Goal: Task Accomplishment & Management: Use online tool/utility

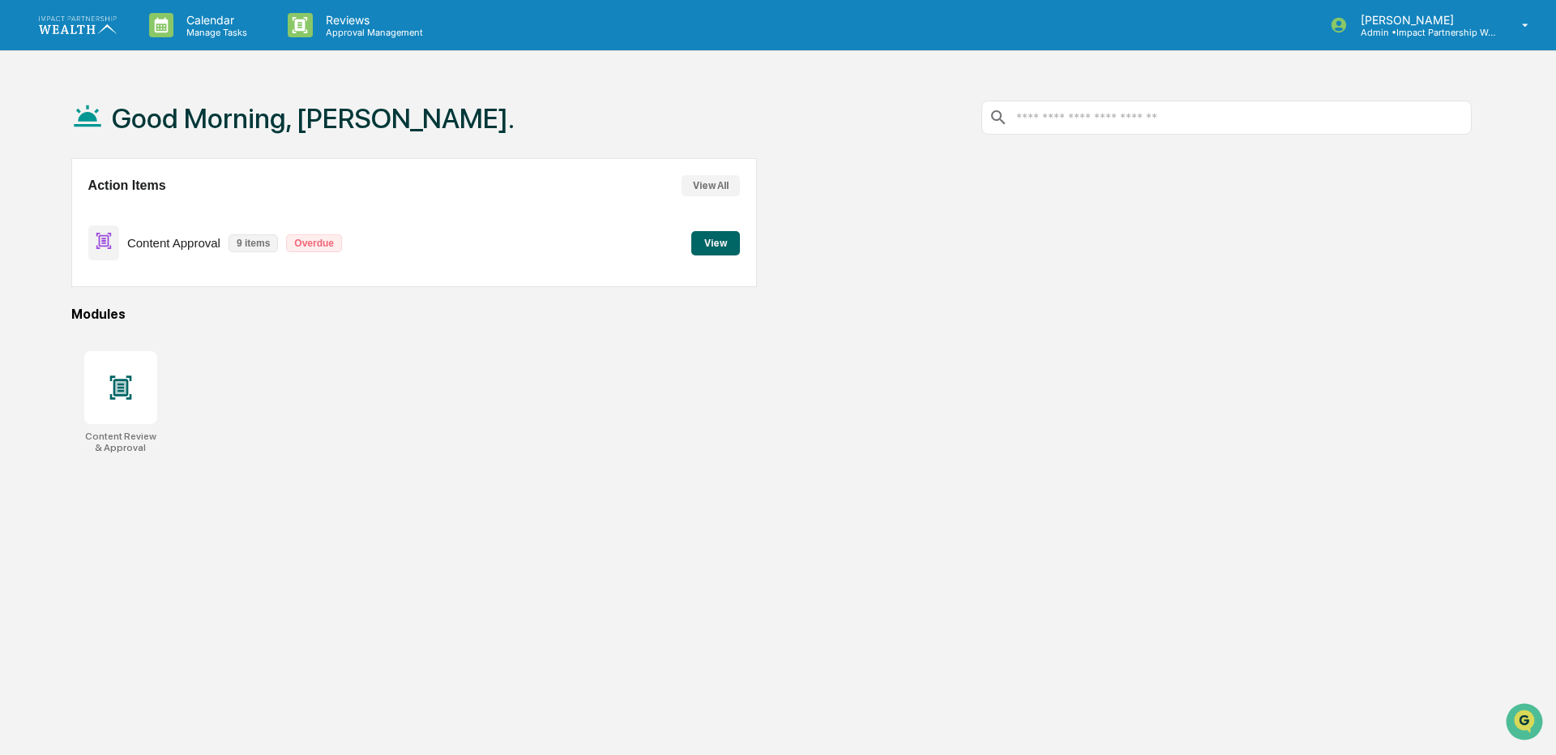
click at [715, 250] on button "View" at bounding box center [715, 243] width 49 height 24
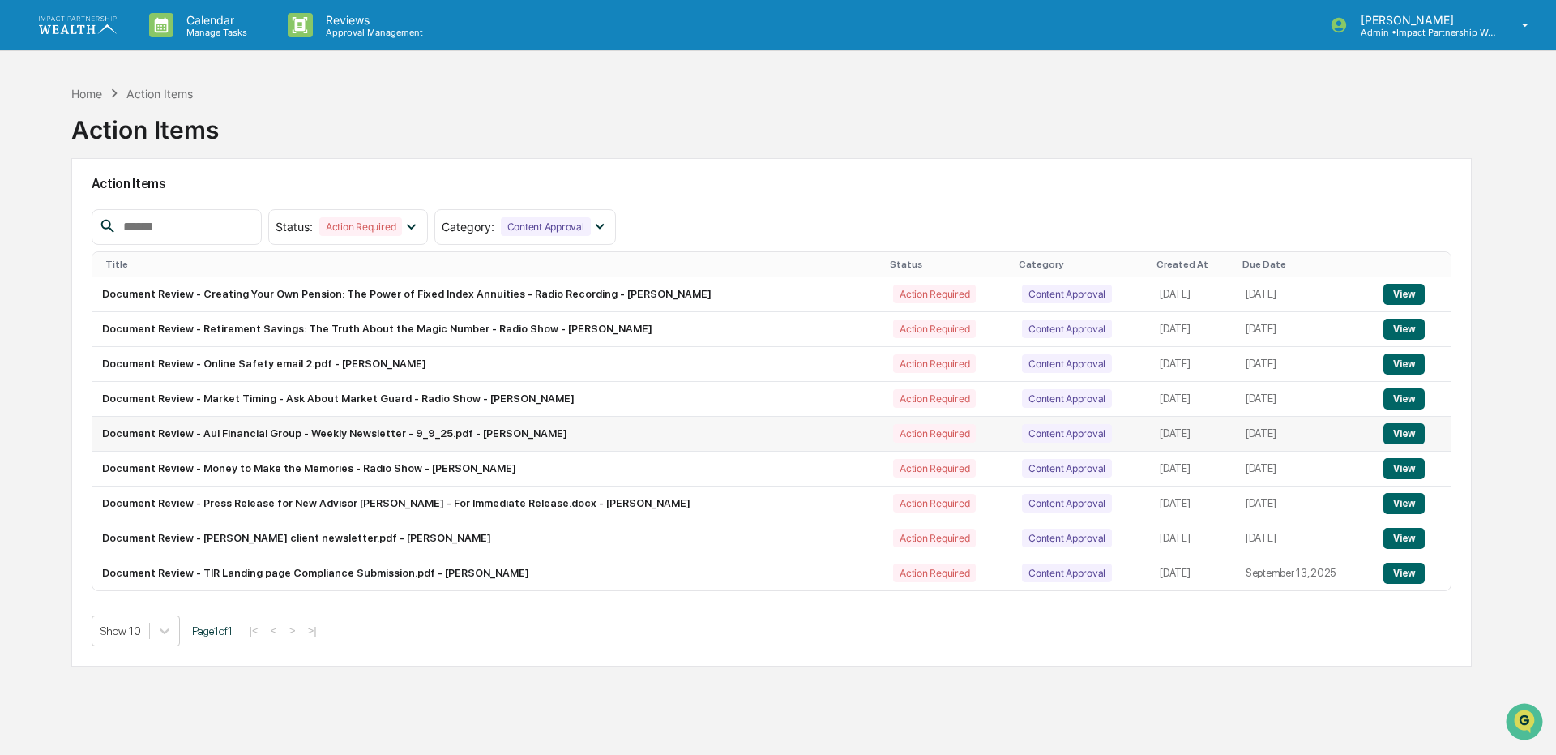
click at [1412, 431] on button "View" at bounding box center [1404, 433] width 41 height 21
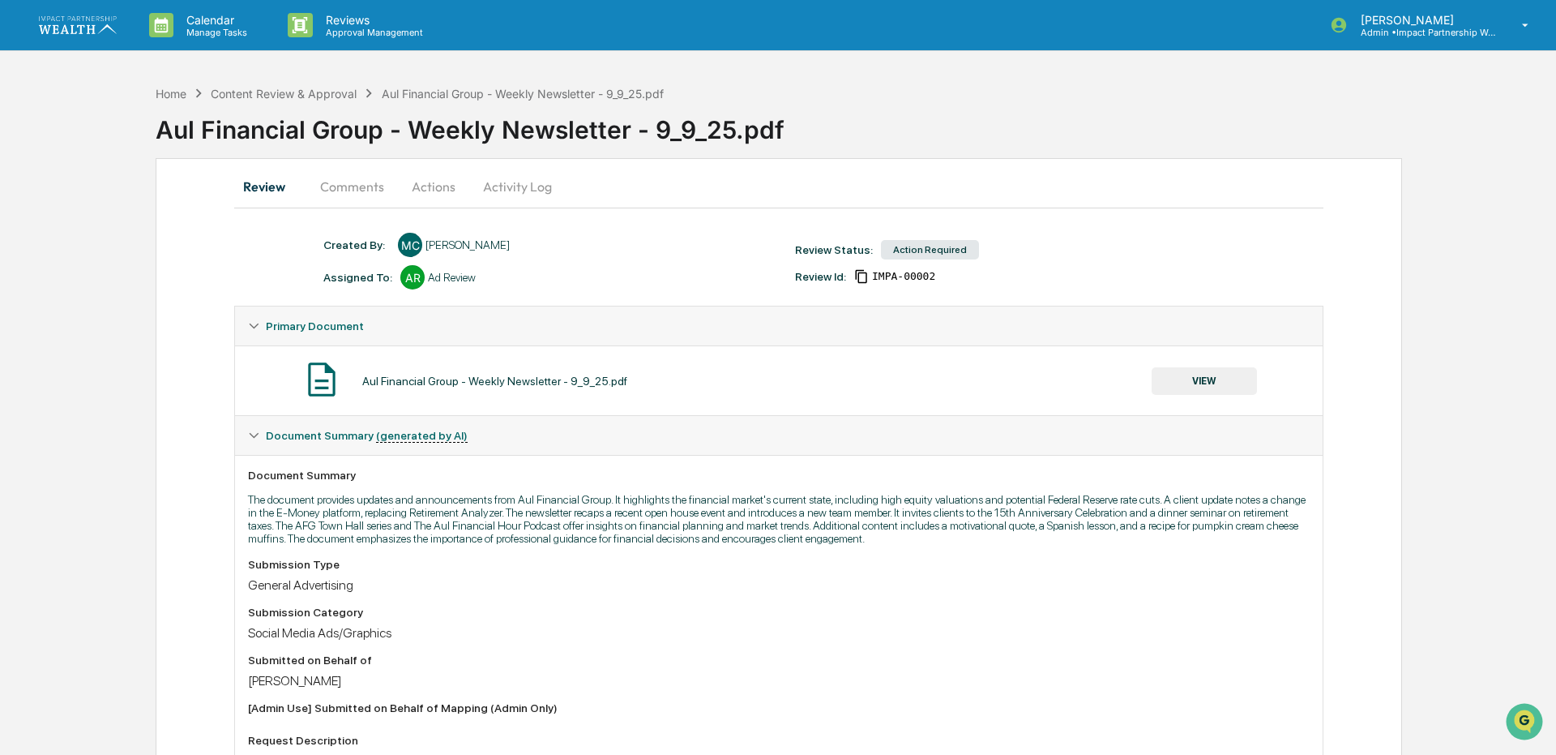
click at [1231, 372] on button "VIEW" at bounding box center [1204, 381] width 105 height 28
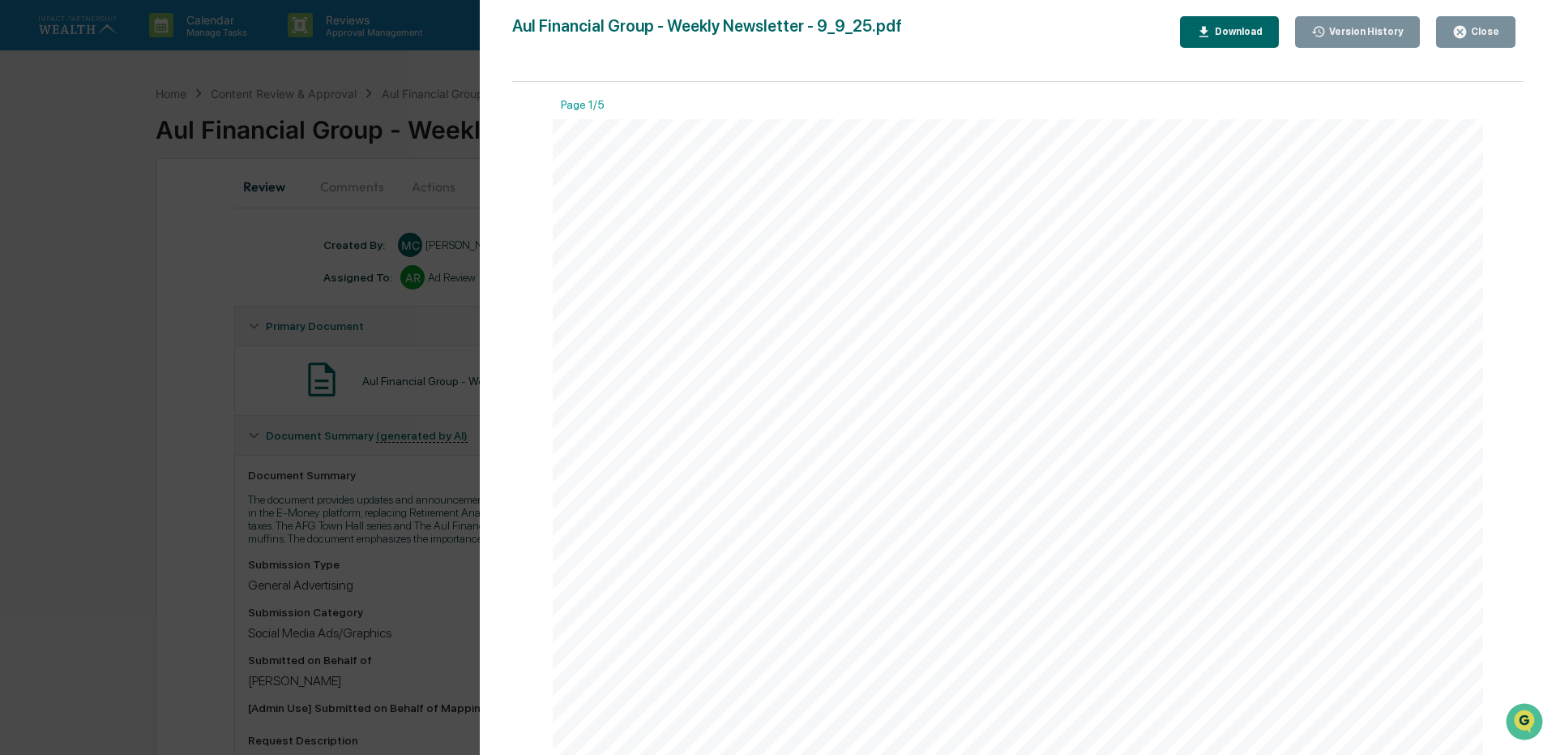
click at [1484, 41] on button "Close" at bounding box center [1475, 32] width 79 height 32
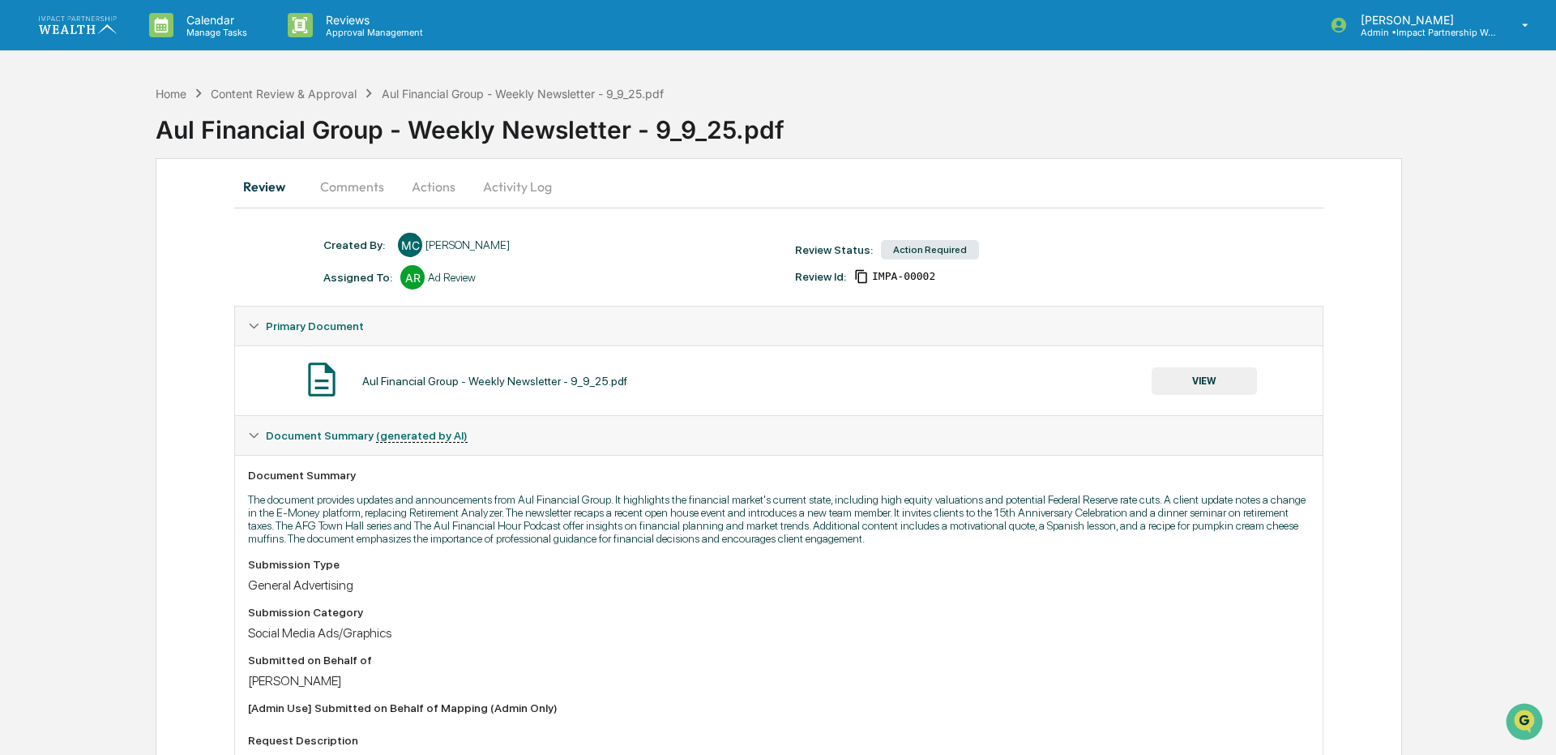
click at [439, 190] on button "Actions" at bounding box center [433, 186] width 73 height 39
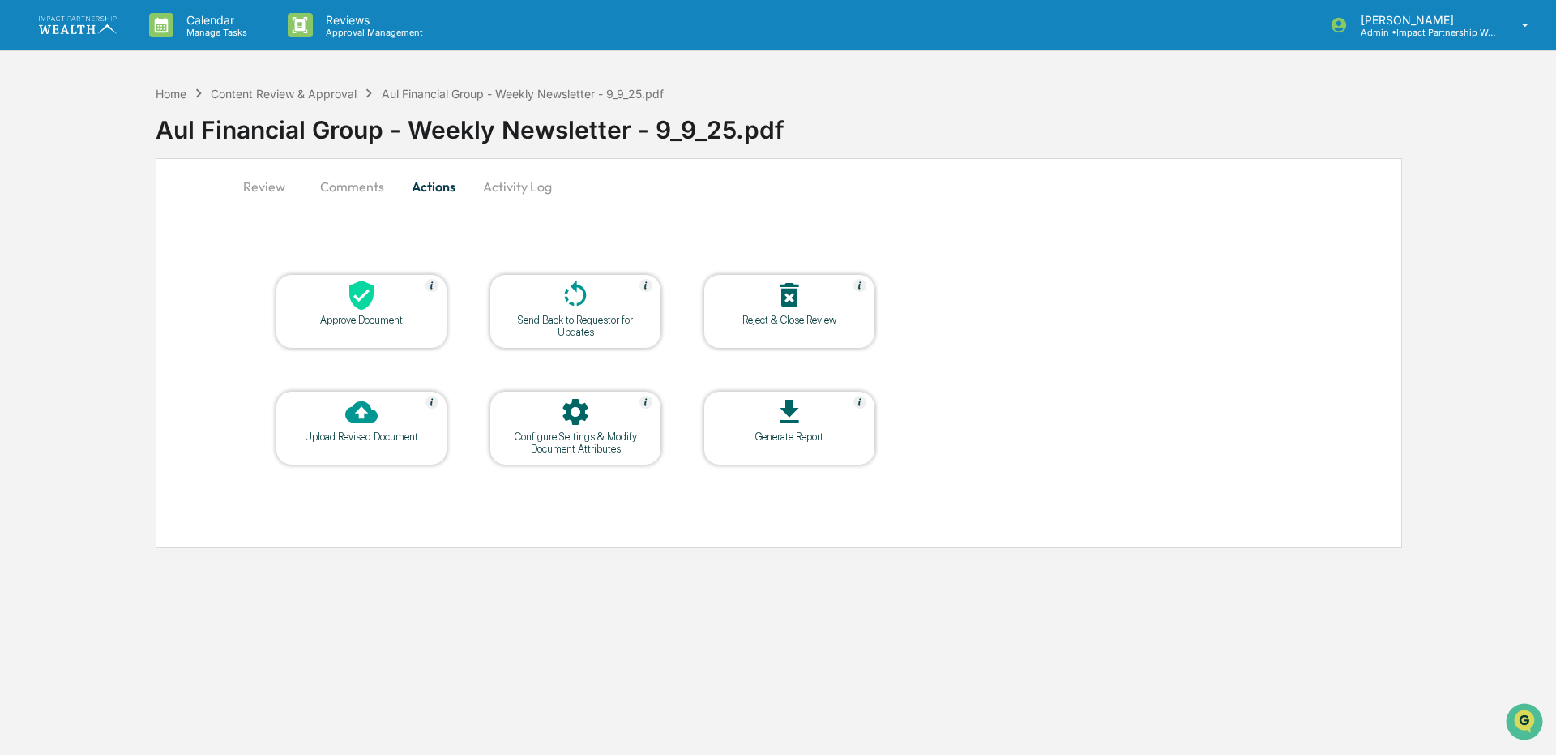
click at [377, 306] on icon at bounding box center [361, 295] width 32 height 32
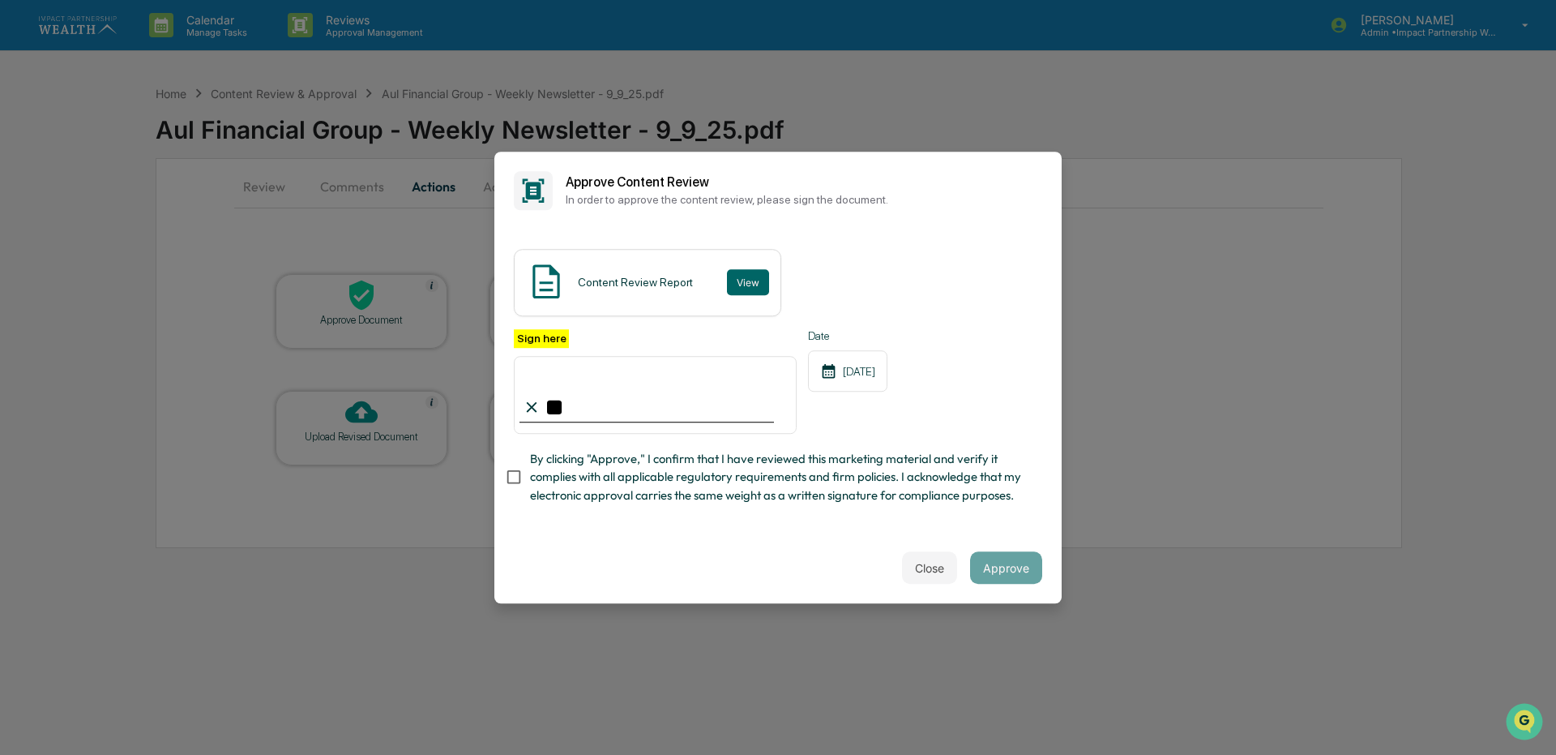
type input "*"
type input "**********"
click at [1015, 573] on button "Approve" at bounding box center [1006, 567] width 72 height 32
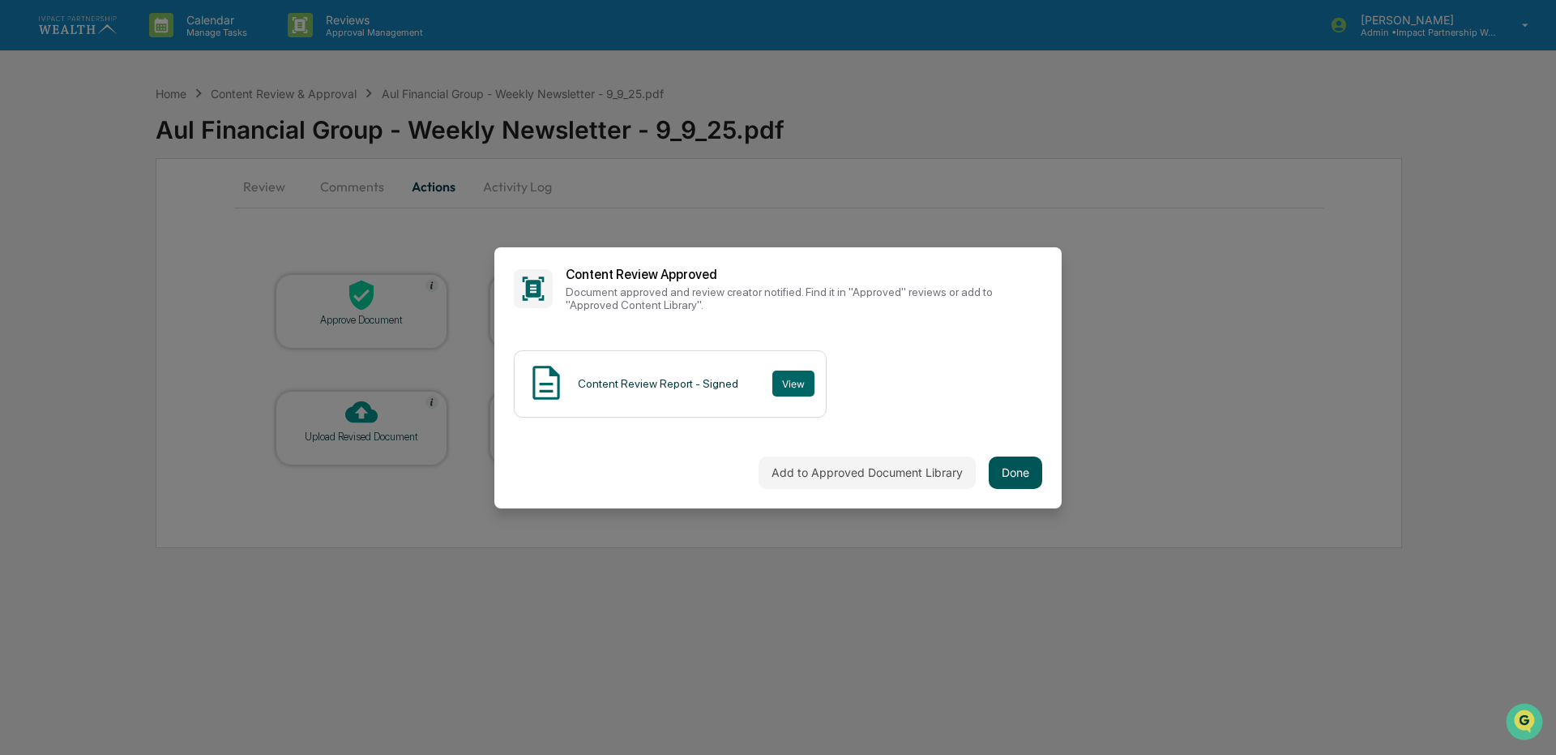
click at [1027, 486] on button "Done" at bounding box center [1016, 472] width 54 height 32
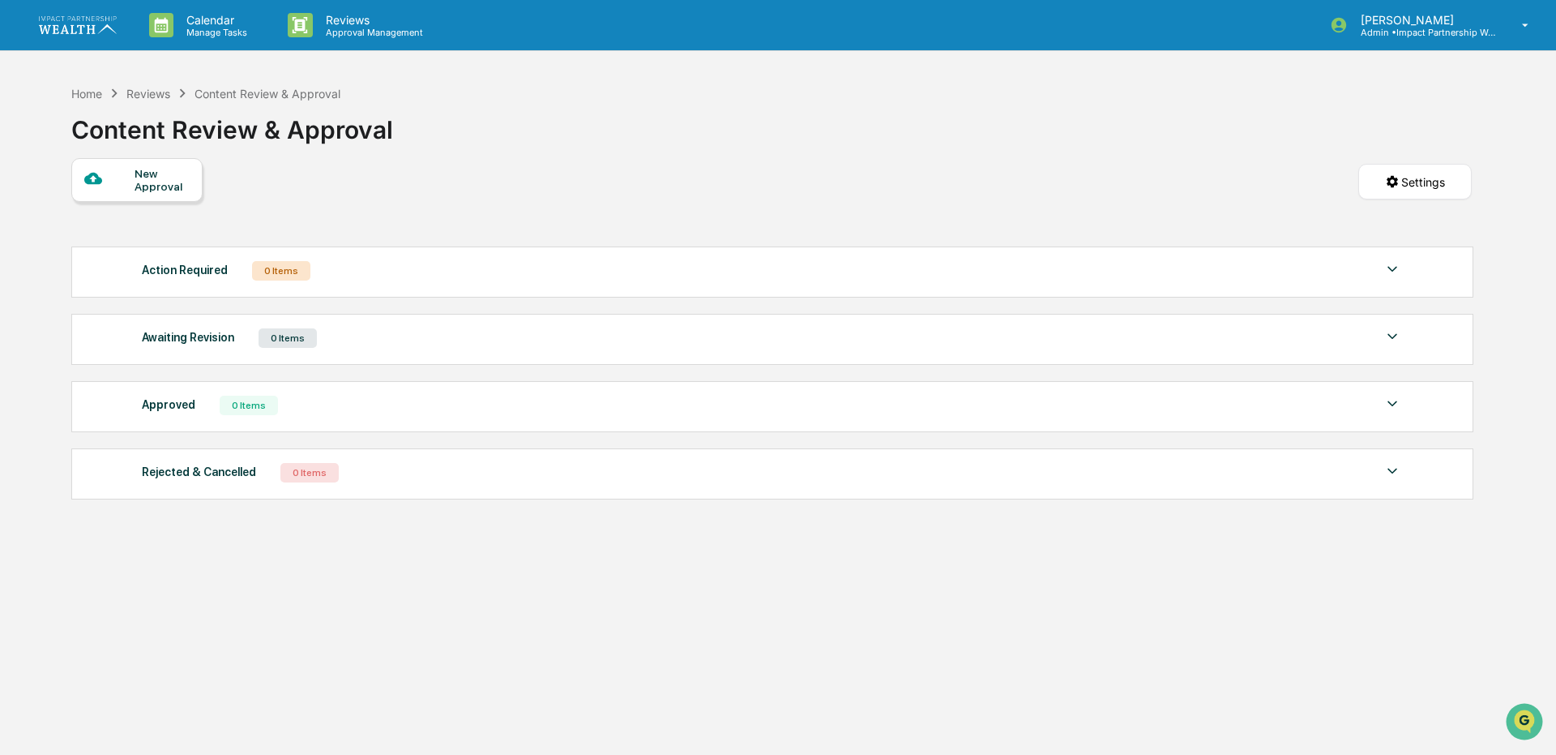
click at [106, 28] on img at bounding box center [78, 24] width 78 height 17
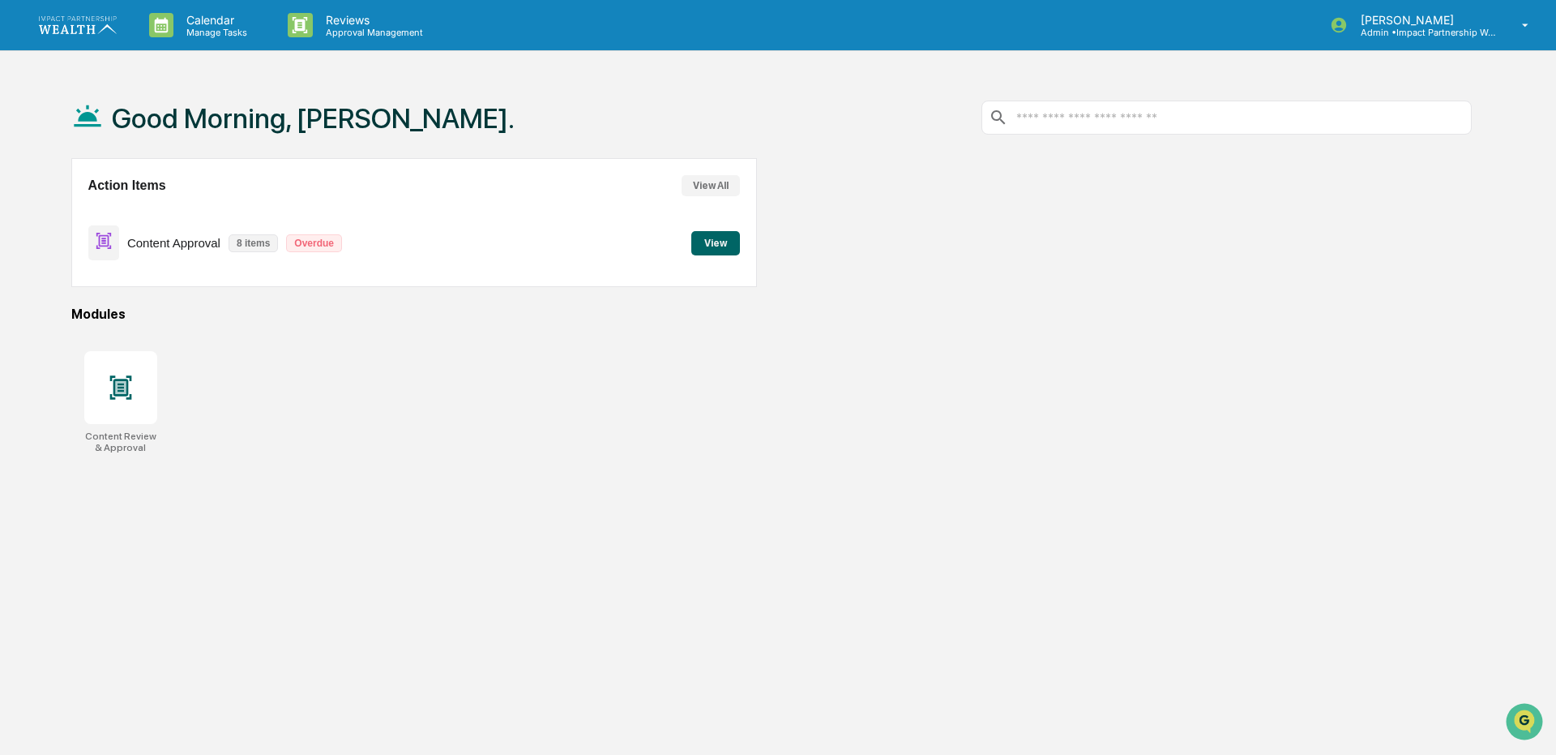
click at [709, 246] on button "View" at bounding box center [715, 243] width 49 height 24
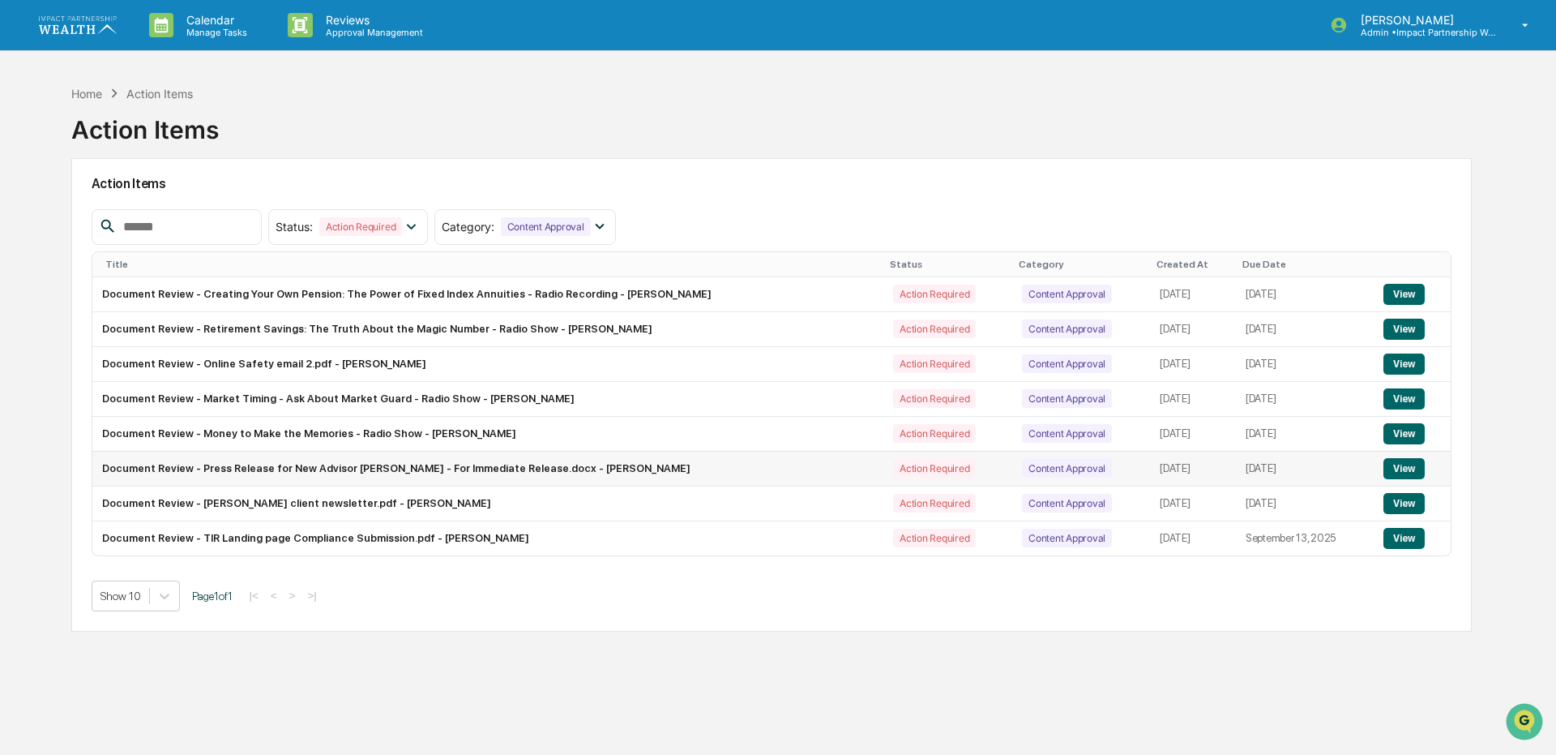
click at [1403, 471] on button "View" at bounding box center [1404, 468] width 41 height 21
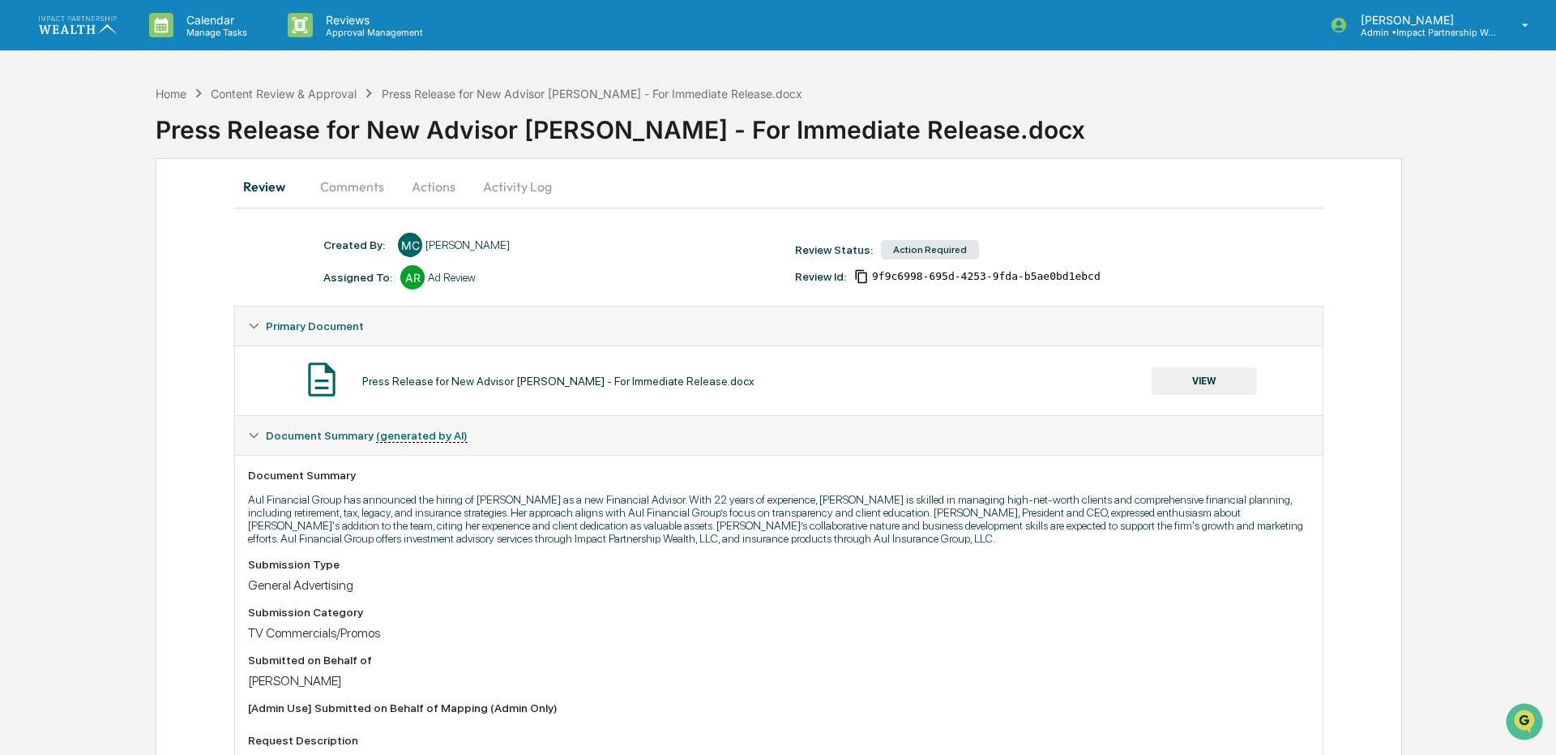
click at [1227, 381] on button "VIEW" at bounding box center [1204, 381] width 105 height 28
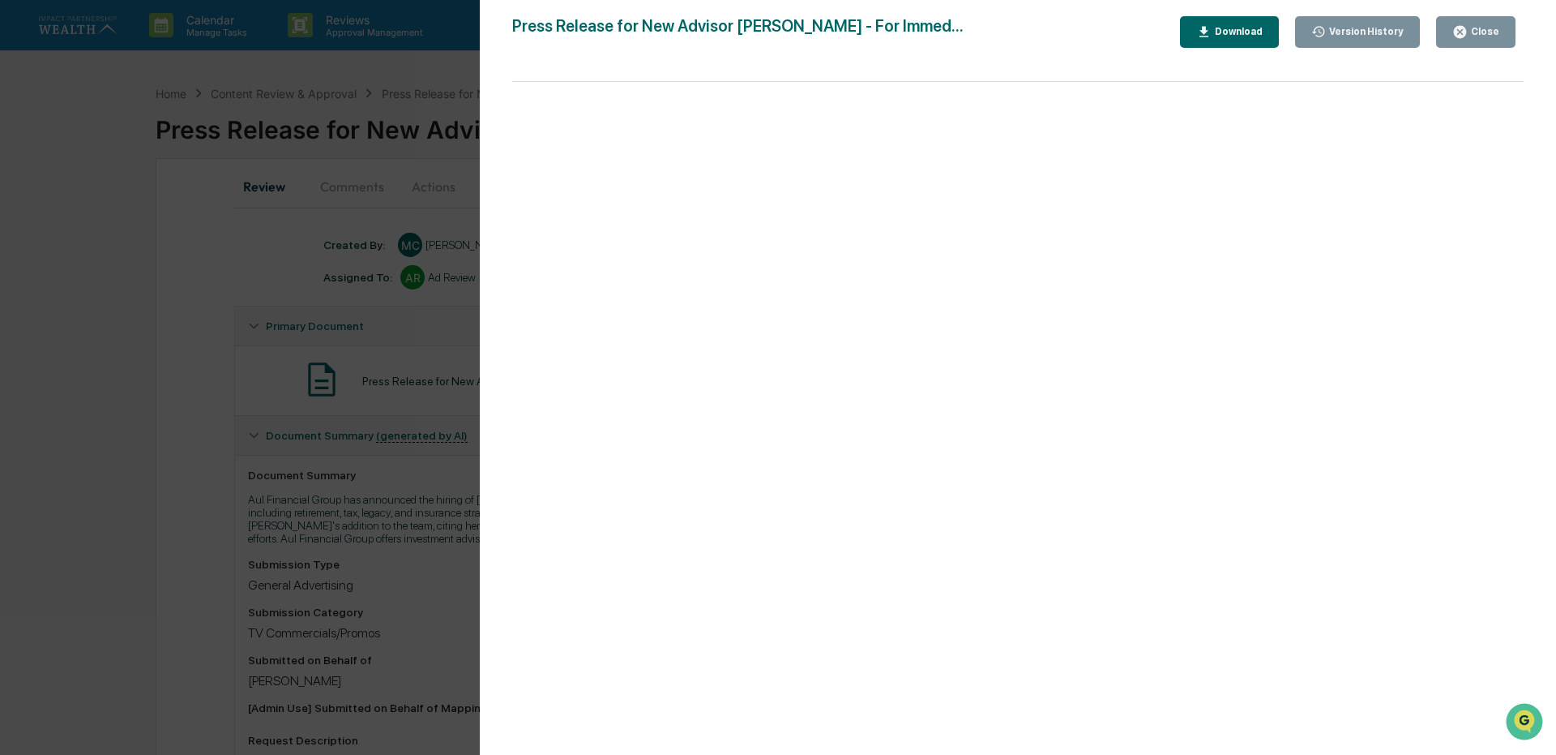
click at [1257, 29] on div "Download" at bounding box center [1237, 31] width 51 height 11
